Goal: Use online tool/utility

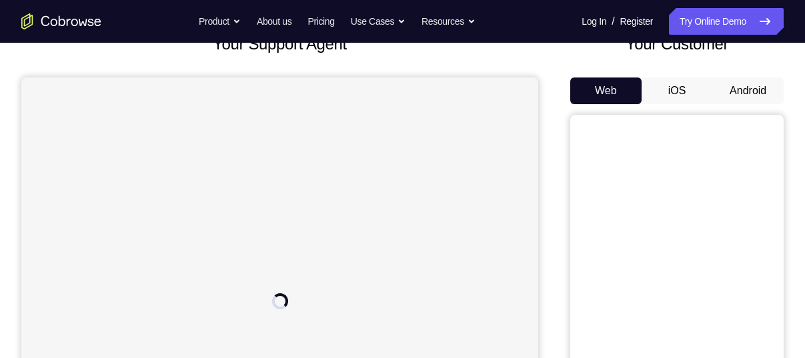
scroll to position [95, 0]
click at [671, 95] on button "iOS" at bounding box center [677, 91] width 71 height 27
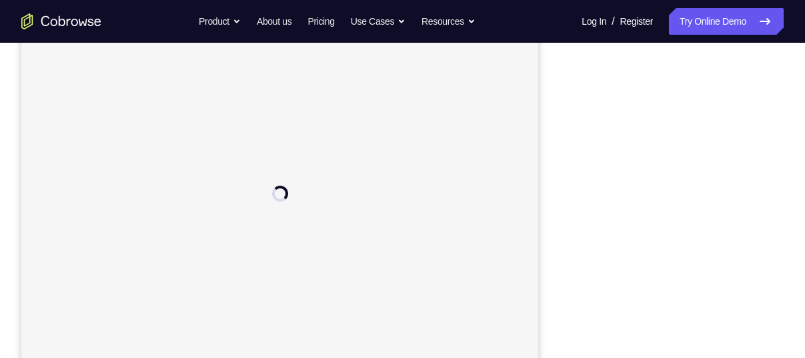
scroll to position [200, 0]
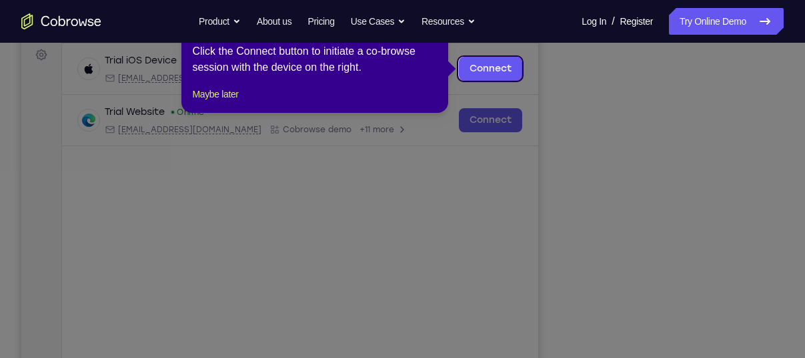
click at [528, 204] on icon at bounding box center [407, 179] width 815 height 358
click at [708, 167] on icon at bounding box center [407, 179] width 815 height 358
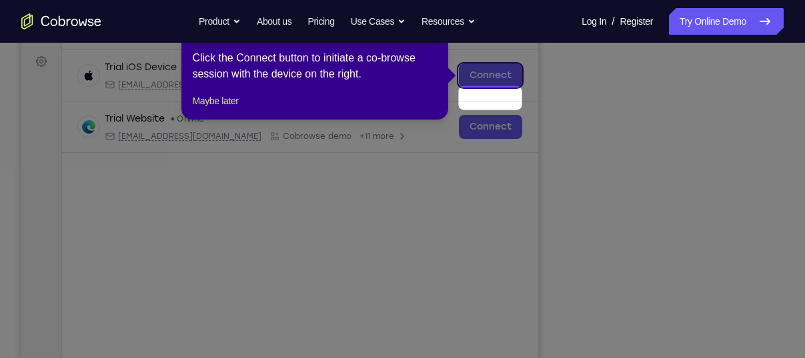
scroll to position [158, 0]
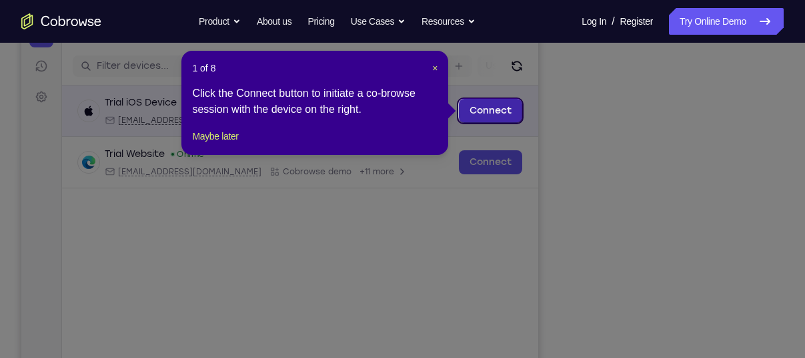
click at [501, 104] on link "Connect" at bounding box center [490, 111] width 63 height 24
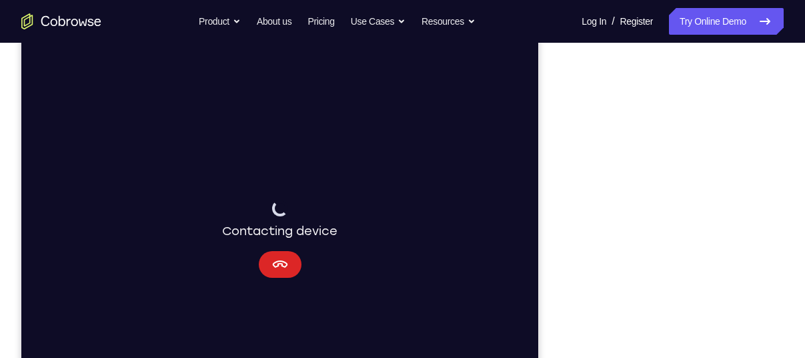
click at [272, 262] on icon "Cancel" at bounding box center [280, 264] width 16 height 16
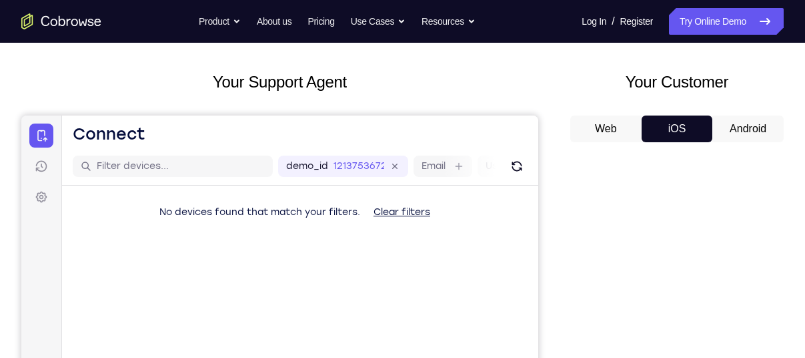
scroll to position [57, 0]
click at [722, 127] on button "Android" at bounding box center [748, 129] width 71 height 27
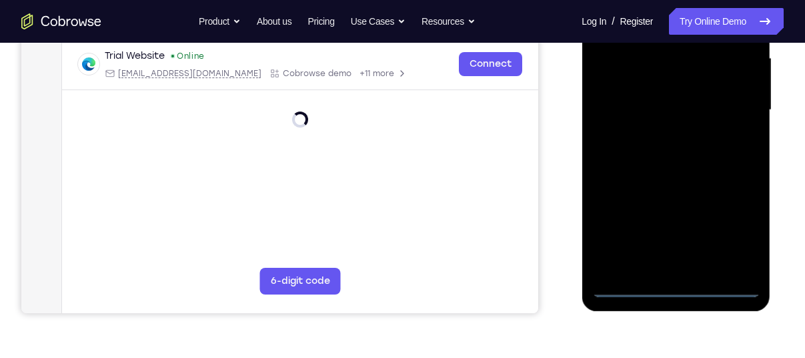
scroll to position [308, 0]
click at [675, 287] on div at bounding box center [676, 110] width 168 height 374
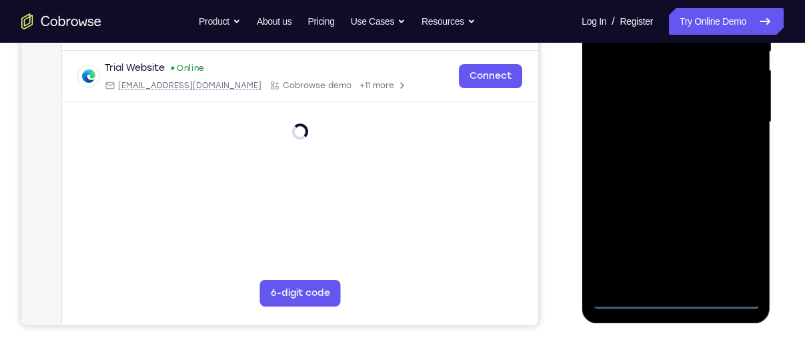
scroll to position [293, 0]
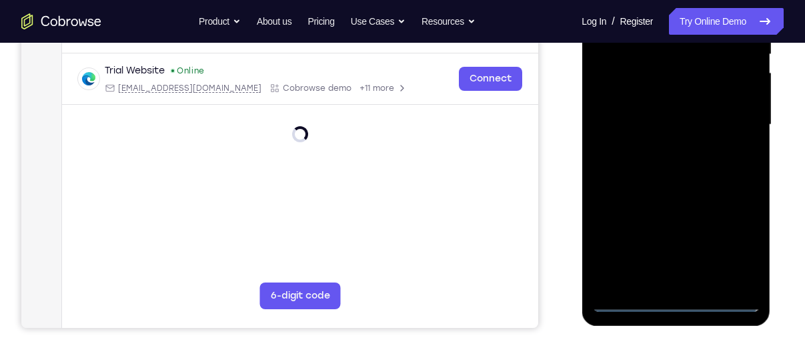
click at [733, 235] on div at bounding box center [676, 125] width 168 height 374
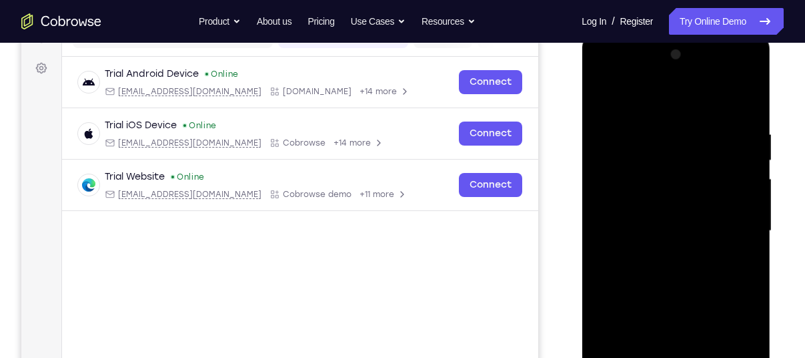
scroll to position [186, 0]
click at [602, 73] on div at bounding box center [676, 232] width 168 height 374
click at [734, 224] on div at bounding box center [676, 232] width 168 height 374
click at [662, 256] on div at bounding box center [676, 232] width 168 height 374
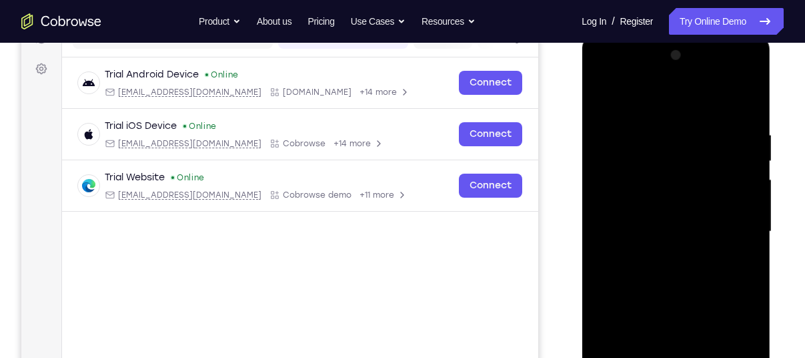
click at [685, 203] on div at bounding box center [676, 232] width 168 height 374
click at [656, 225] on div at bounding box center [676, 232] width 168 height 374
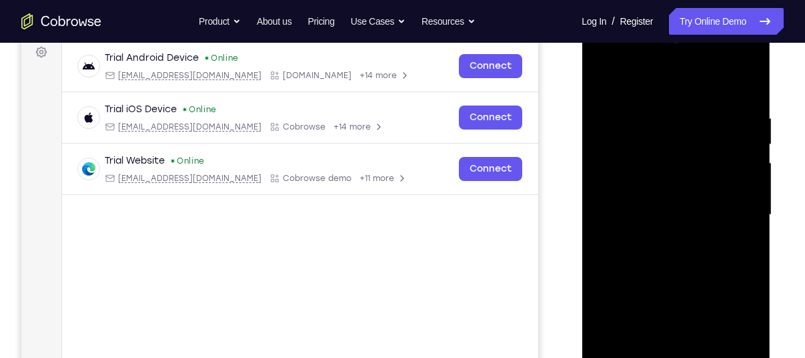
scroll to position [203, 0]
click at [745, 193] on div at bounding box center [676, 214] width 168 height 374
click at [699, 236] on div at bounding box center [676, 214] width 168 height 374
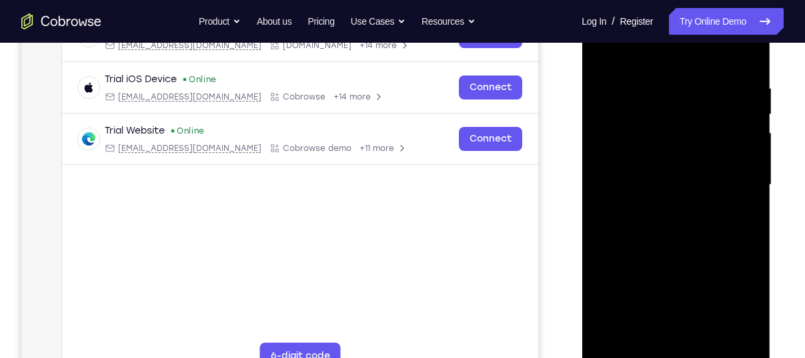
scroll to position [234, 0]
click at [627, 164] on div at bounding box center [676, 184] width 168 height 374
click at [644, 237] on div at bounding box center [676, 184] width 168 height 374
click at [662, 240] on div at bounding box center [676, 184] width 168 height 374
click at [694, 252] on div at bounding box center [676, 184] width 168 height 374
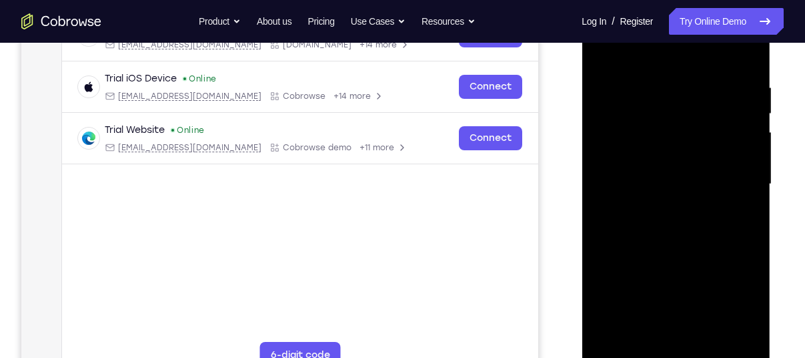
click at [693, 275] on div at bounding box center [676, 184] width 168 height 374
click at [656, 274] on div at bounding box center [676, 184] width 168 height 374
click at [633, 274] on div at bounding box center [676, 184] width 168 height 374
click at [640, 266] on div at bounding box center [676, 184] width 168 height 374
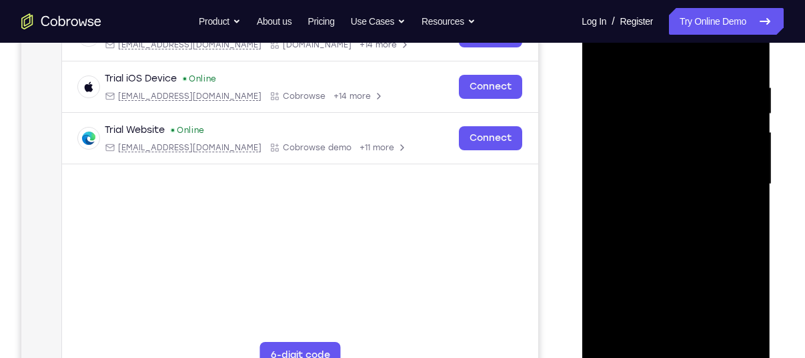
click at [714, 336] on div at bounding box center [676, 184] width 168 height 374
click at [634, 237] on div at bounding box center [676, 184] width 168 height 374
click at [674, 240] on div at bounding box center [676, 184] width 168 height 374
click at [717, 256] on div at bounding box center [676, 184] width 168 height 374
click at [717, 273] on div at bounding box center [676, 184] width 168 height 374
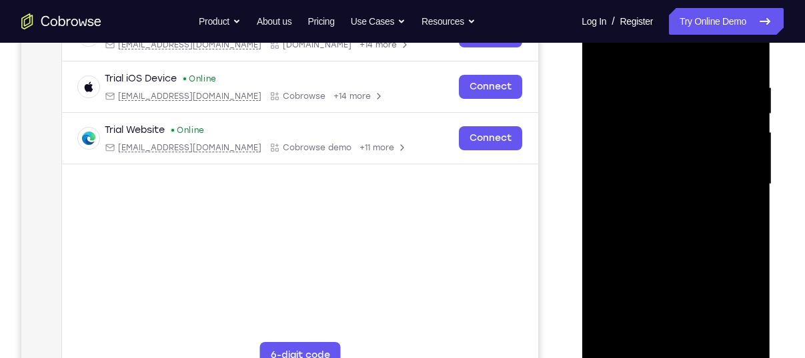
click at [690, 276] on div at bounding box center [676, 184] width 168 height 374
click at [672, 276] on div at bounding box center [676, 184] width 168 height 374
click at [672, 293] on div at bounding box center [676, 184] width 168 height 374
click at [696, 295] on div at bounding box center [676, 184] width 168 height 374
click at [717, 295] on div at bounding box center [676, 184] width 168 height 374
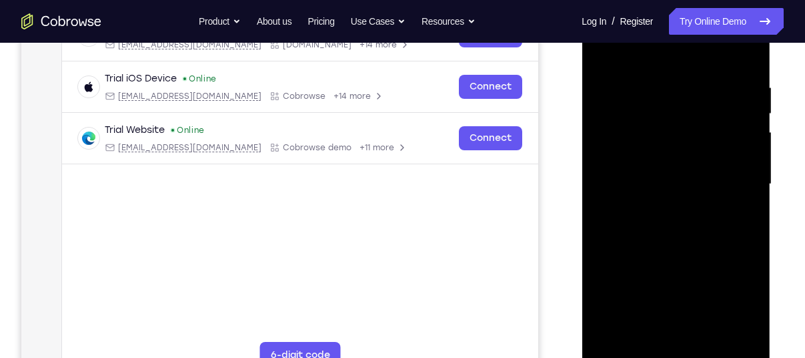
click at [727, 265] on div at bounding box center [676, 184] width 168 height 374
click at [689, 258] on div at bounding box center [676, 184] width 168 height 374
click at [661, 274] on div at bounding box center [676, 184] width 168 height 374
click at [700, 266] on div at bounding box center [676, 184] width 168 height 374
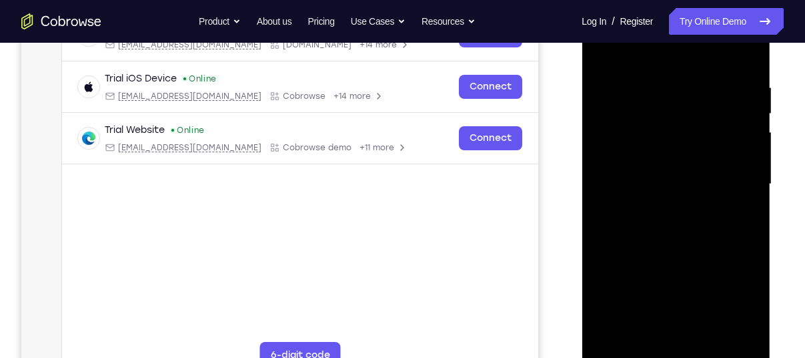
click at [709, 268] on div at bounding box center [676, 184] width 168 height 374
click at [685, 245] on div at bounding box center [676, 184] width 168 height 374
click at [694, 276] on div at bounding box center [676, 184] width 168 height 374
click at [725, 269] on div at bounding box center [676, 184] width 168 height 374
click at [691, 269] on div at bounding box center [676, 184] width 168 height 374
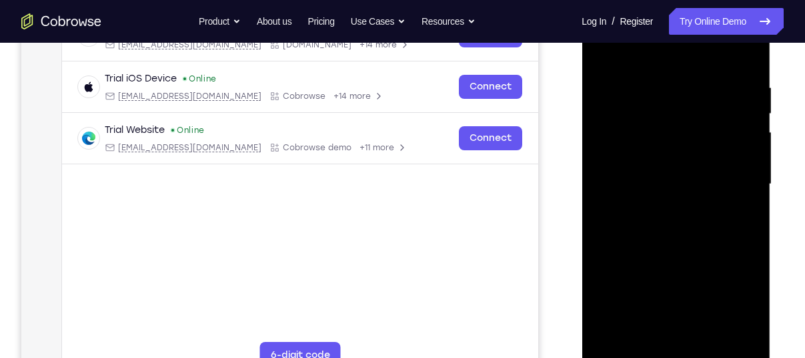
click at [725, 273] on div at bounding box center [676, 184] width 168 height 374
click at [717, 331] on div at bounding box center [676, 184] width 168 height 374
click at [663, 266] on div at bounding box center [676, 184] width 168 height 374
click at [698, 272] on div at bounding box center [676, 184] width 168 height 374
click at [689, 250] on div at bounding box center [676, 184] width 168 height 374
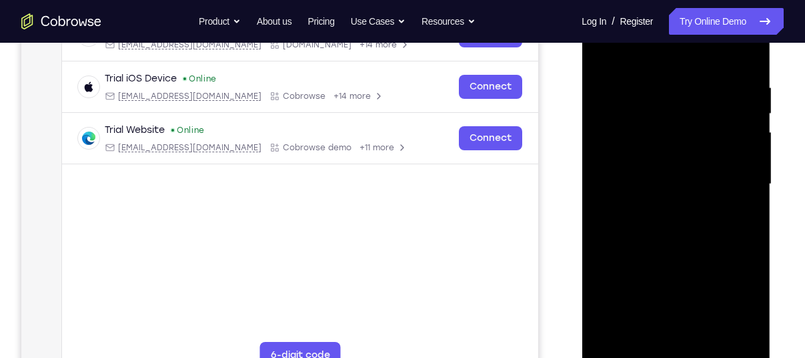
click at [727, 243] on div at bounding box center [676, 184] width 168 height 374
click at [709, 330] on div at bounding box center [676, 184] width 168 height 374
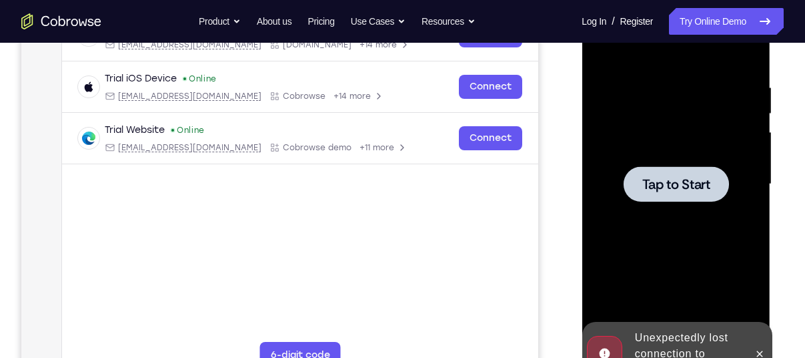
click at [709, 330] on div "Online web based iOS Simulators and Android Emulators. Run iPhone, iPad, Mobile…" at bounding box center [677, 187] width 190 height 400
click at [682, 195] on div at bounding box center [675, 183] width 105 height 35
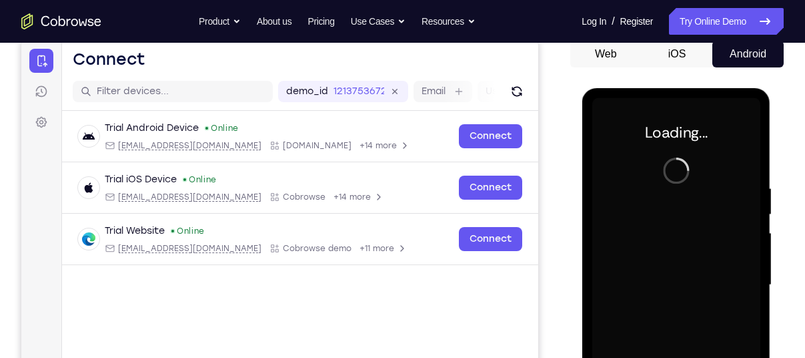
scroll to position [133, 0]
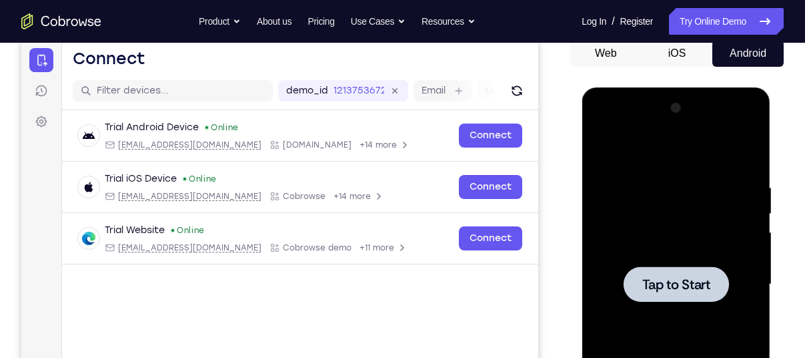
click at [672, 250] on div at bounding box center [676, 284] width 168 height 374
click at [662, 285] on span "Tap to Start" at bounding box center [676, 284] width 68 height 13
